Goal: Use online tool/utility

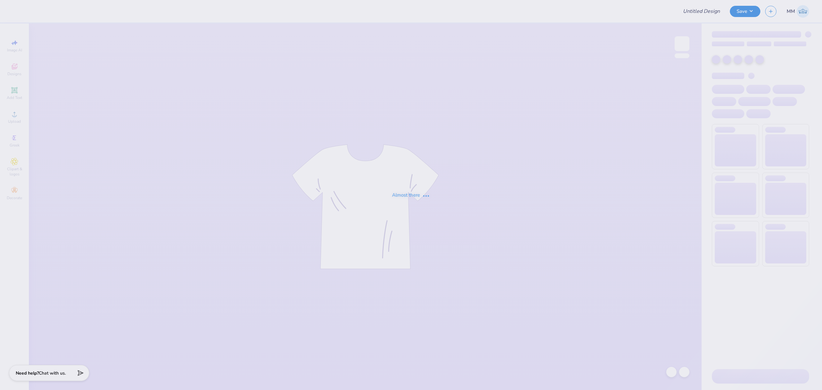
type input "CMP 2026 Swag - [GEOGRAPHIC_DATA][PERSON_NAME]"
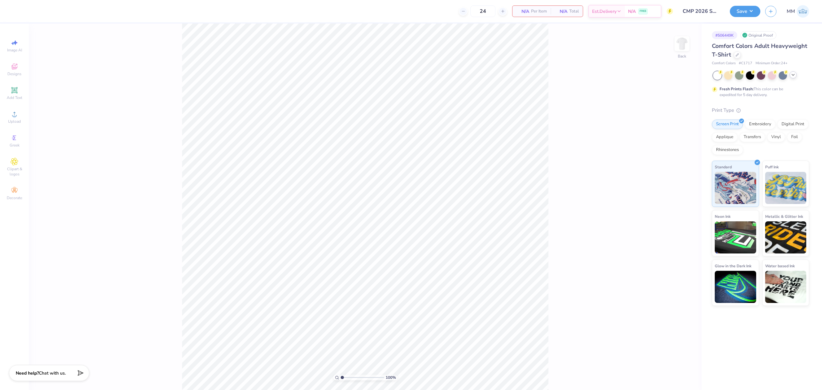
click at [796, 74] on div at bounding box center [792, 74] width 7 height 7
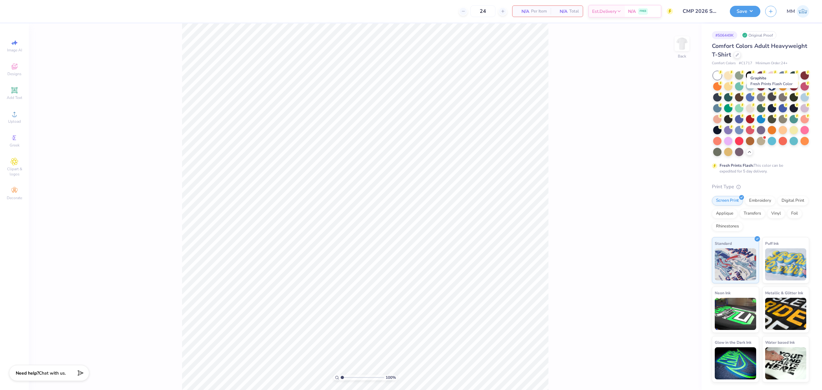
click at [774, 96] on div at bounding box center [772, 96] width 8 height 8
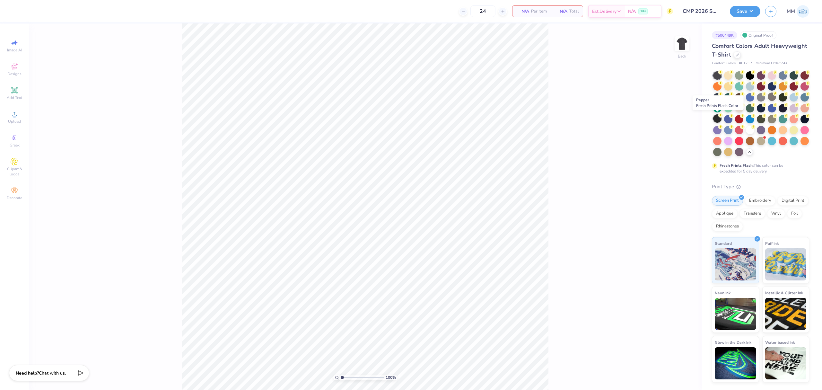
click at [717, 121] on div at bounding box center [717, 118] width 8 height 8
click at [783, 98] on div at bounding box center [783, 96] width 8 height 8
click at [759, 141] on div at bounding box center [761, 140] width 8 height 8
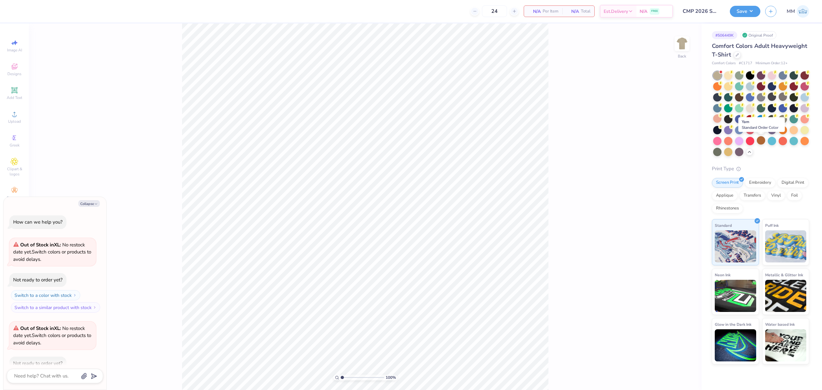
scroll to position [35, 0]
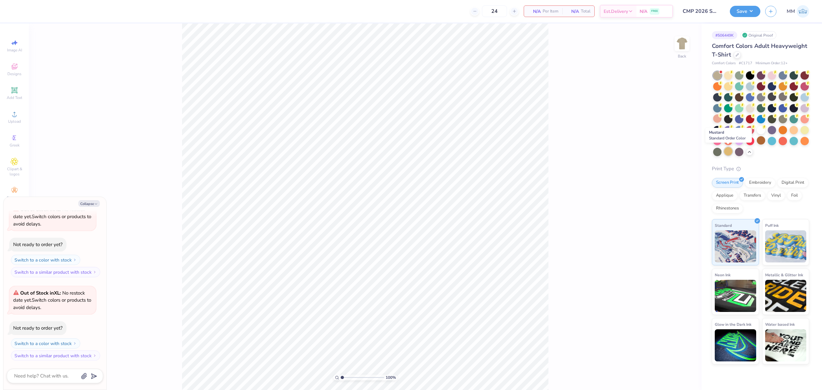
click at [728, 152] on div at bounding box center [728, 151] width 8 height 8
click at [736, 153] on div at bounding box center [739, 151] width 8 height 8
click at [775, 139] on div at bounding box center [772, 140] width 8 height 8
click at [783, 118] on div at bounding box center [783, 118] width 8 height 8
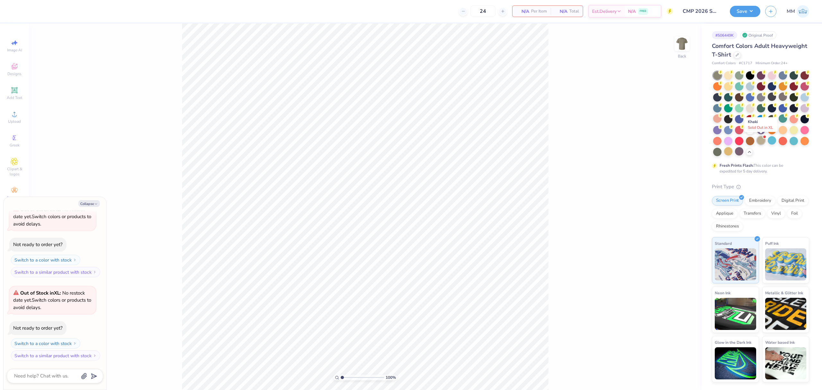
click at [762, 140] on div at bounding box center [761, 140] width 8 height 8
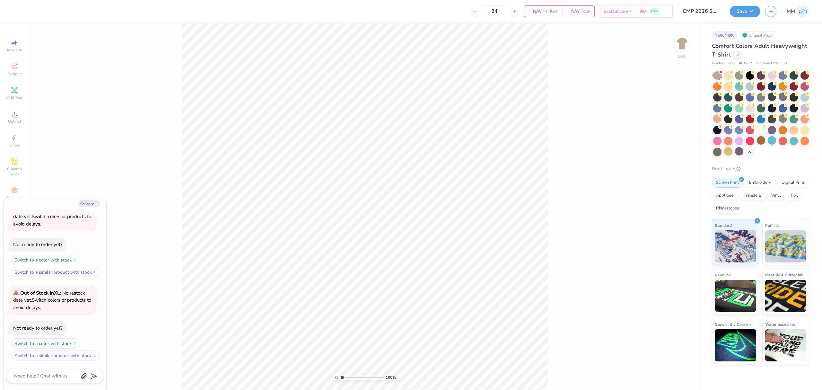
type textarea "x"
